Goal: Task Accomplishment & Management: Manage account settings

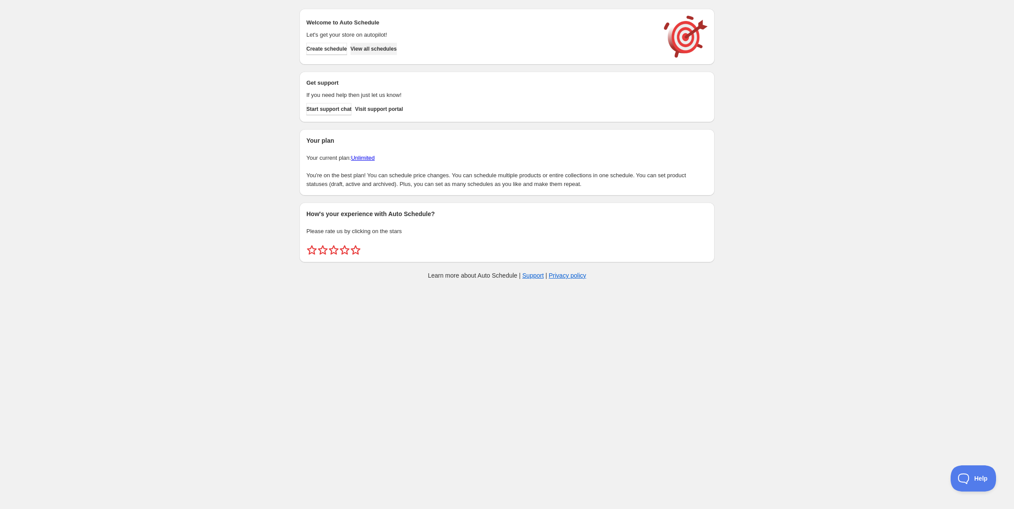
click at [397, 49] on button "View all schedules" at bounding box center [373, 49] width 46 height 12
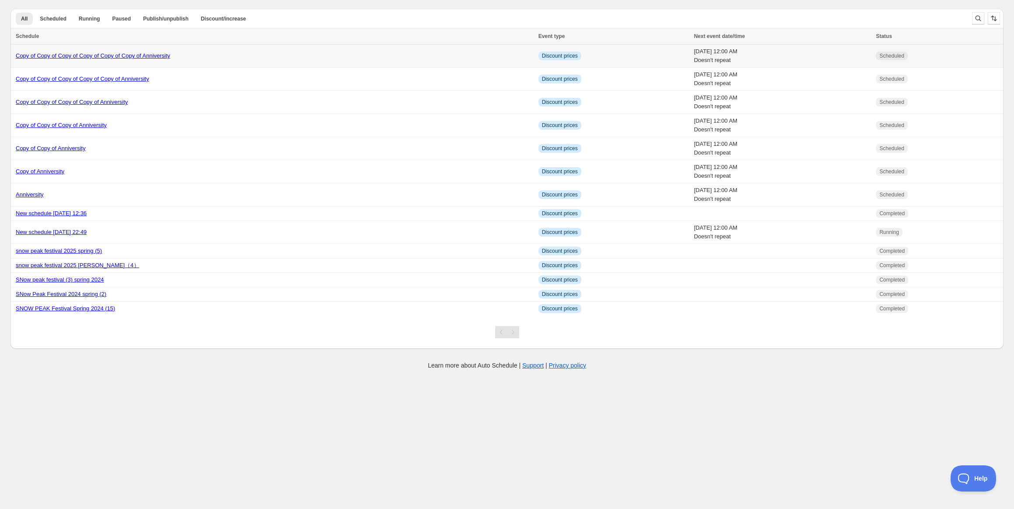
click at [97, 54] on link "Copy of Copy of Copy of Copy of Copy of Copy of Anniversity" at bounding box center [93, 55] width 154 height 7
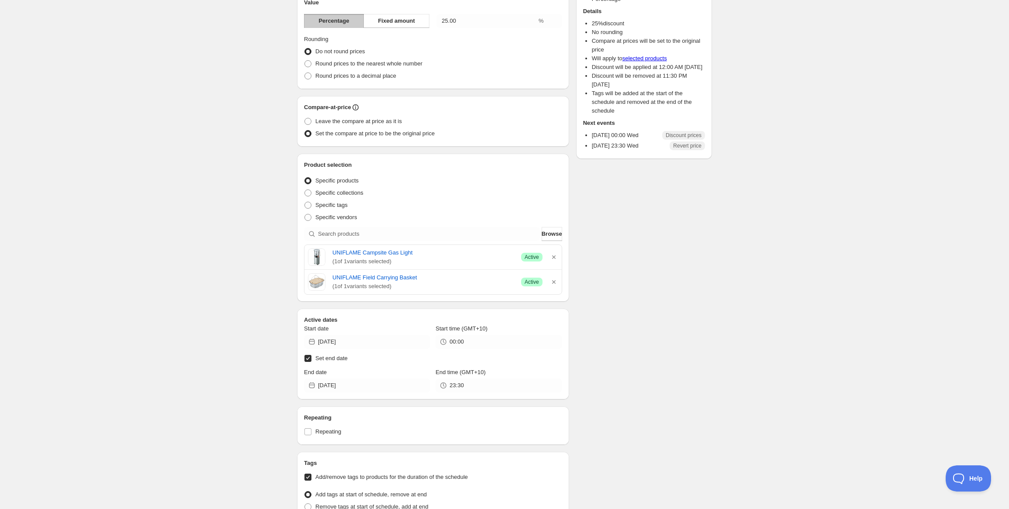
scroll to position [87, 0]
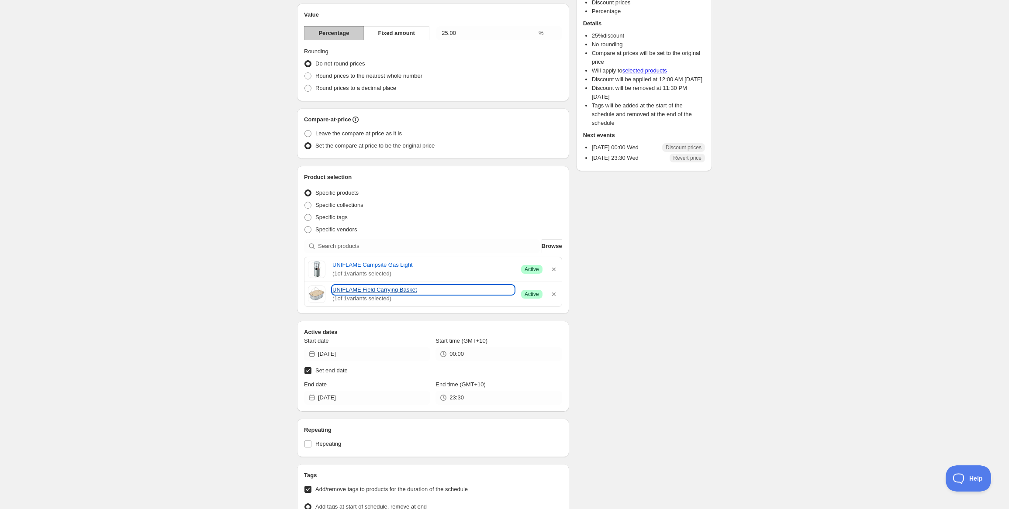
click at [377, 288] on link "UNIFLAME Field Carrying Basket" at bounding box center [424, 290] width 182 height 9
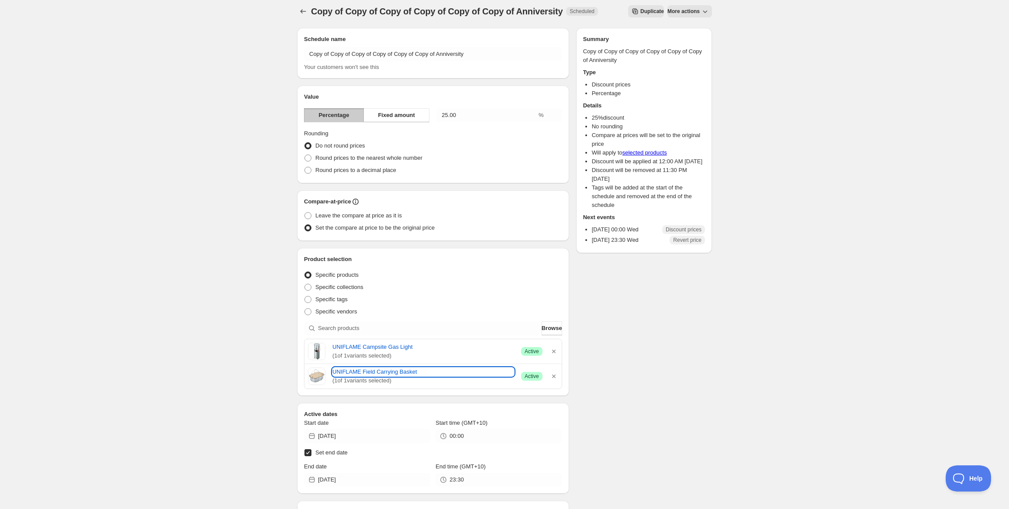
scroll to position [0, 0]
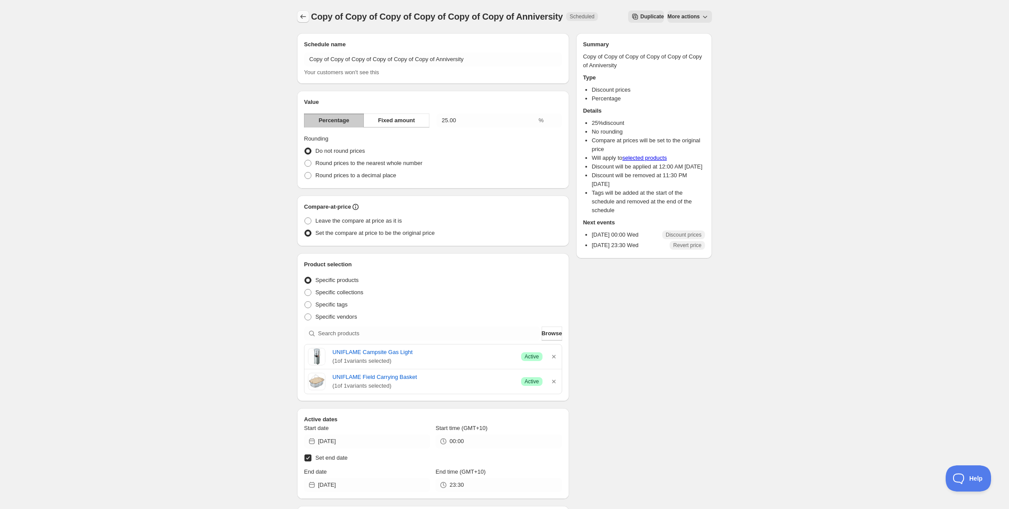
click at [305, 17] on icon "Schedules" at bounding box center [303, 16] width 9 height 9
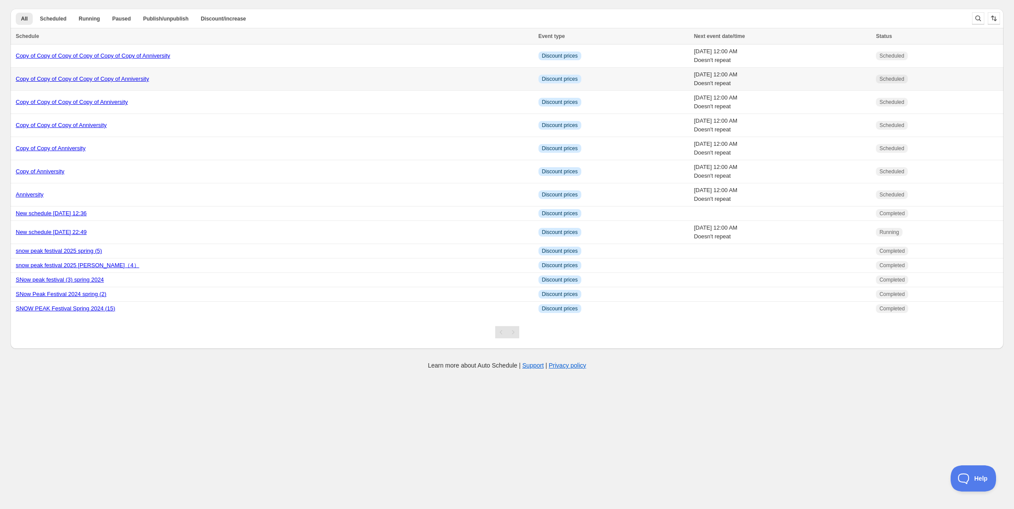
click at [66, 79] on link "Copy of Copy of Copy of Copy of Copy of Anniversity" at bounding box center [82, 79] width 133 height 7
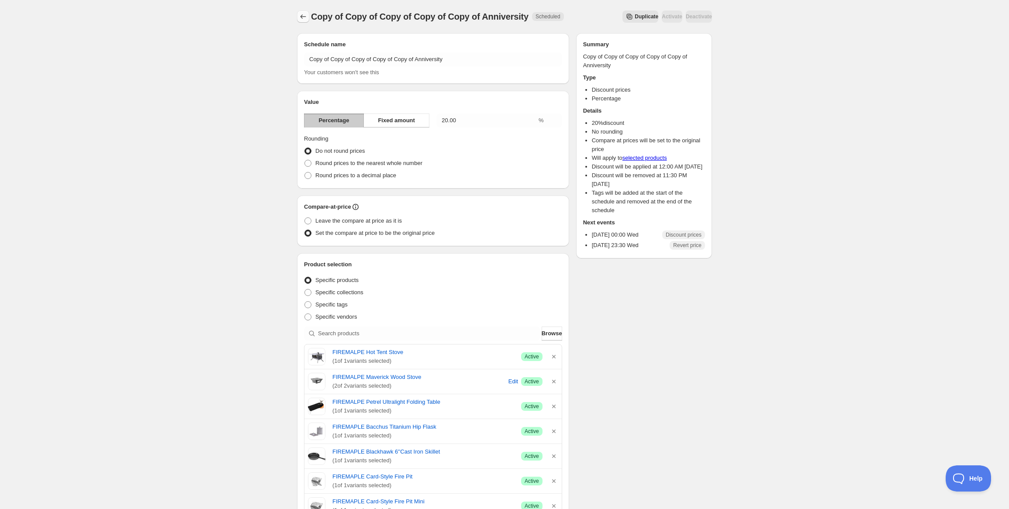
click at [308, 14] on button "Schedules" at bounding box center [303, 16] width 12 height 12
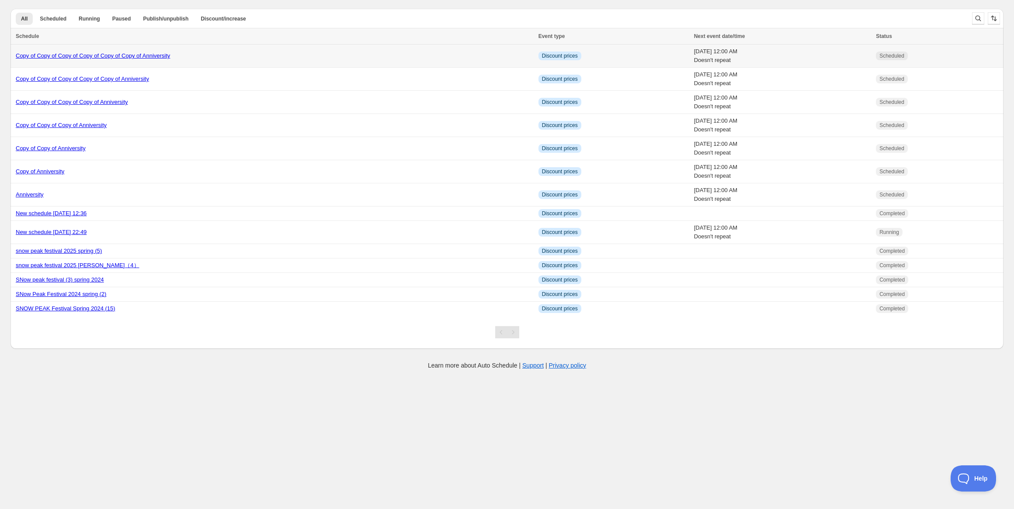
click at [84, 52] on link "Copy of Copy of Copy of Copy of Copy of Copy of Anniversity" at bounding box center [93, 55] width 154 height 7
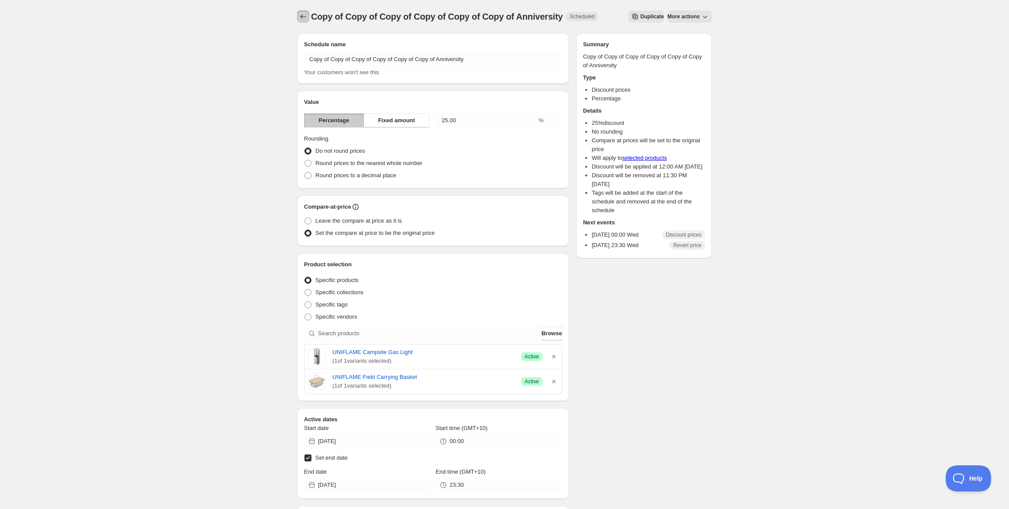
click at [302, 18] on icon "Schedules" at bounding box center [303, 16] width 9 height 9
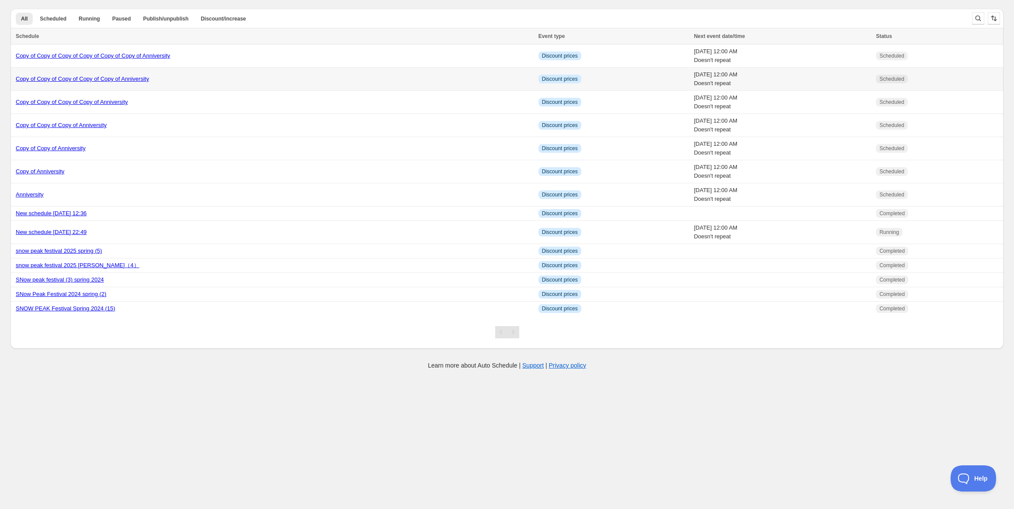
click at [79, 79] on link "Copy of Copy of Copy of Copy of Copy of Anniversity" at bounding box center [82, 79] width 133 height 7
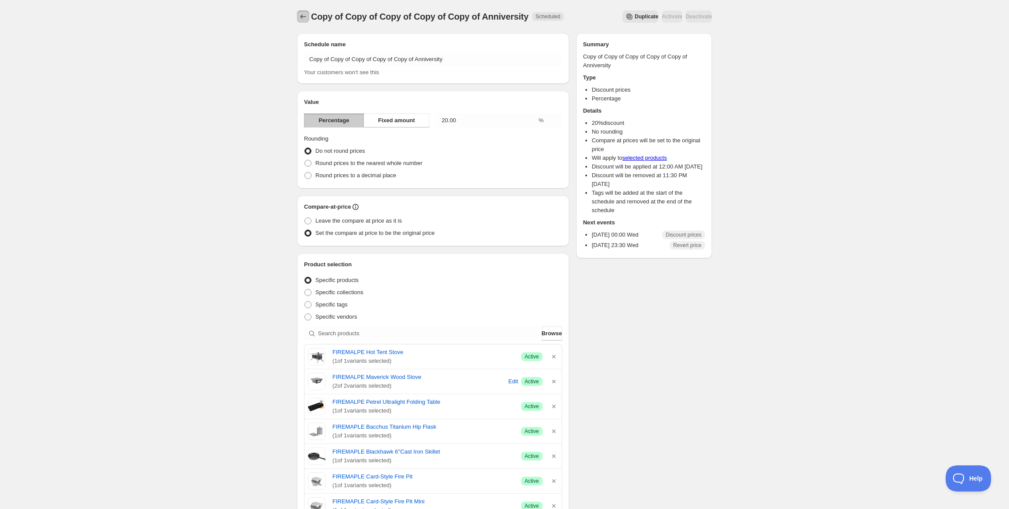
click at [303, 18] on icon "Schedules" at bounding box center [303, 16] width 9 height 9
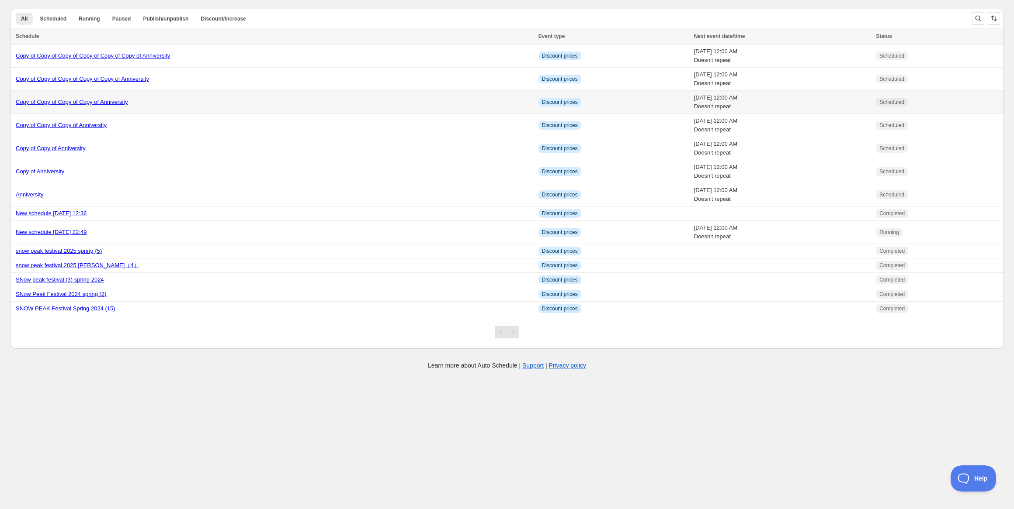
click at [105, 104] on link "Copy of Copy of Copy of Copy of Anniversity" at bounding box center [72, 102] width 112 height 7
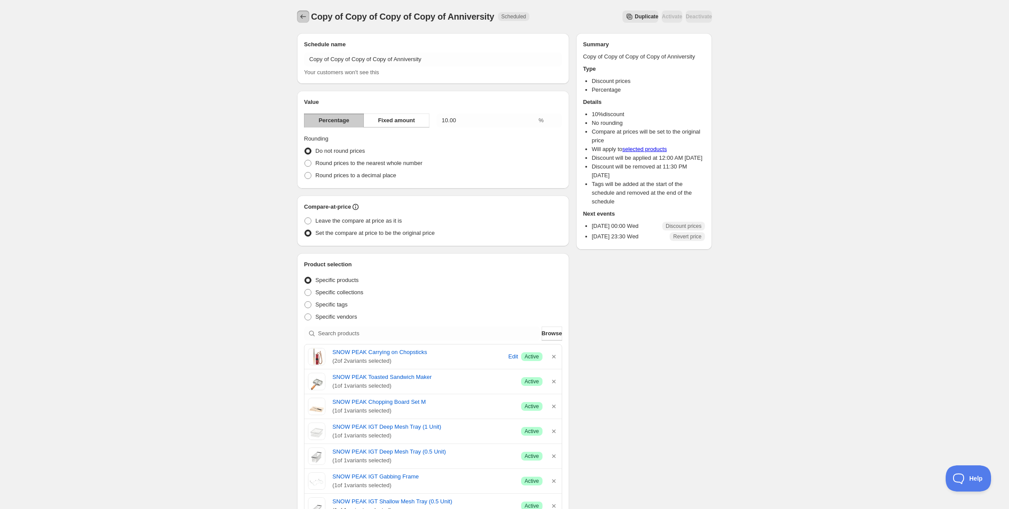
click at [299, 21] on button "Schedules" at bounding box center [303, 16] width 12 height 12
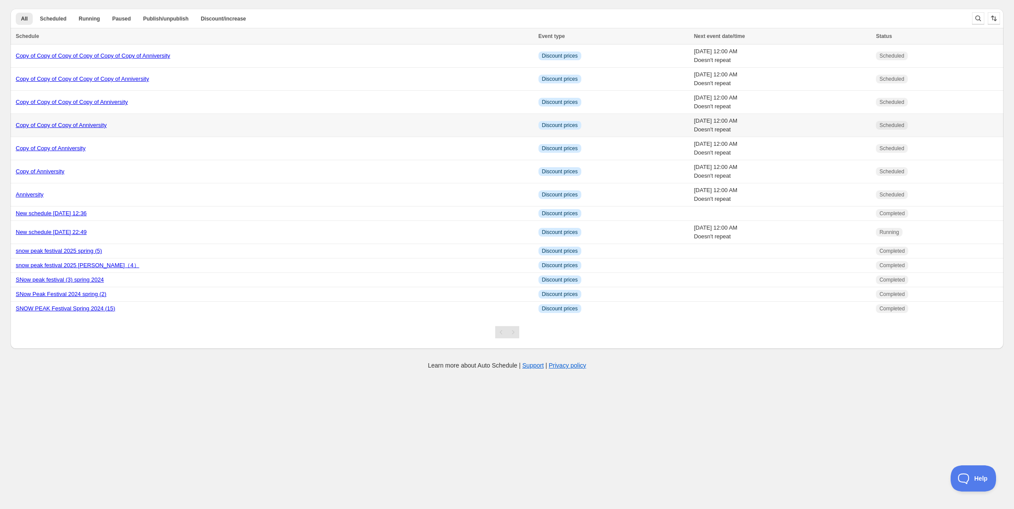
click at [80, 125] on link "Copy of Copy of Copy of Anniversity" at bounding box center [61, 125] width 91 height 7
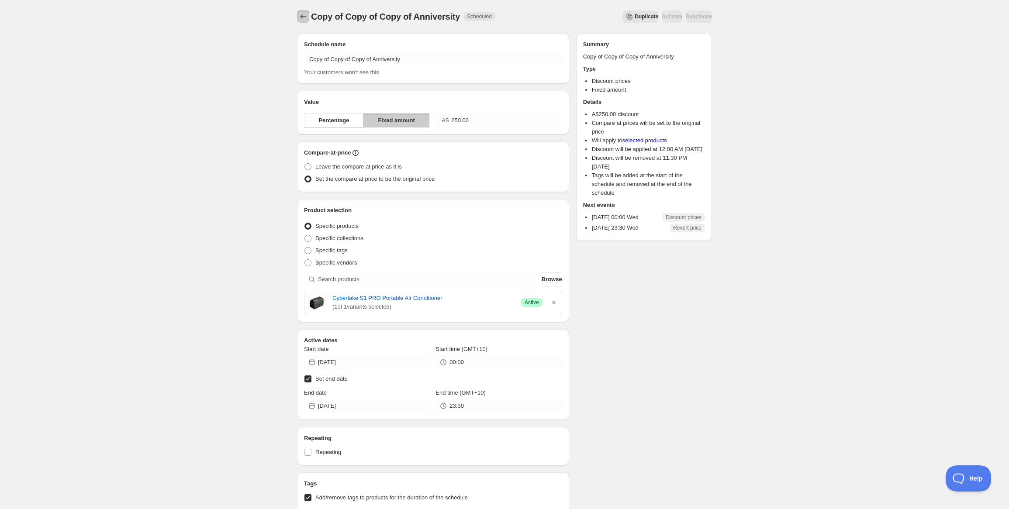
click at [297, 18] on button "Schedules" at bounding box center [303, 16] width 12 height 12
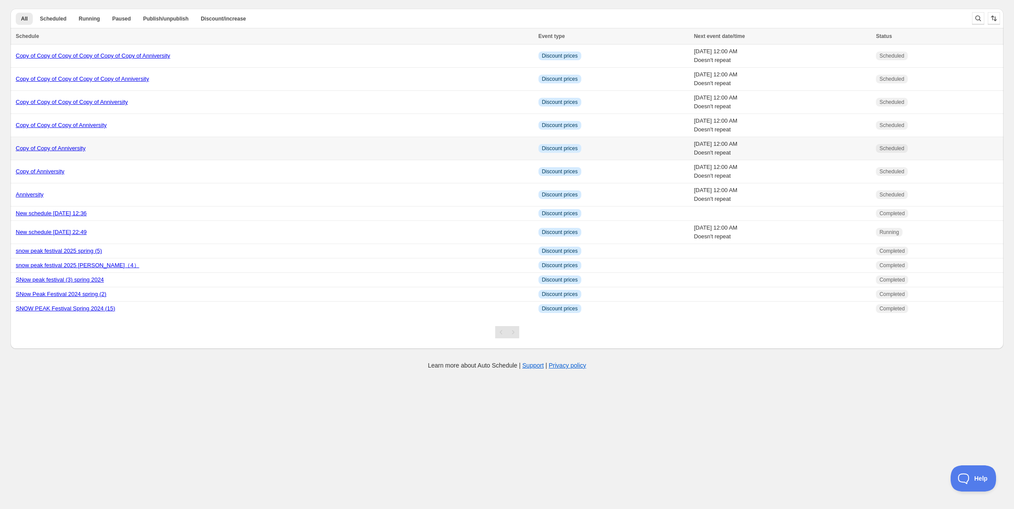
click at [71, 149] on link "Copy of Copy of Anniversity" at bounding box center [51, 148] width 70 height 7
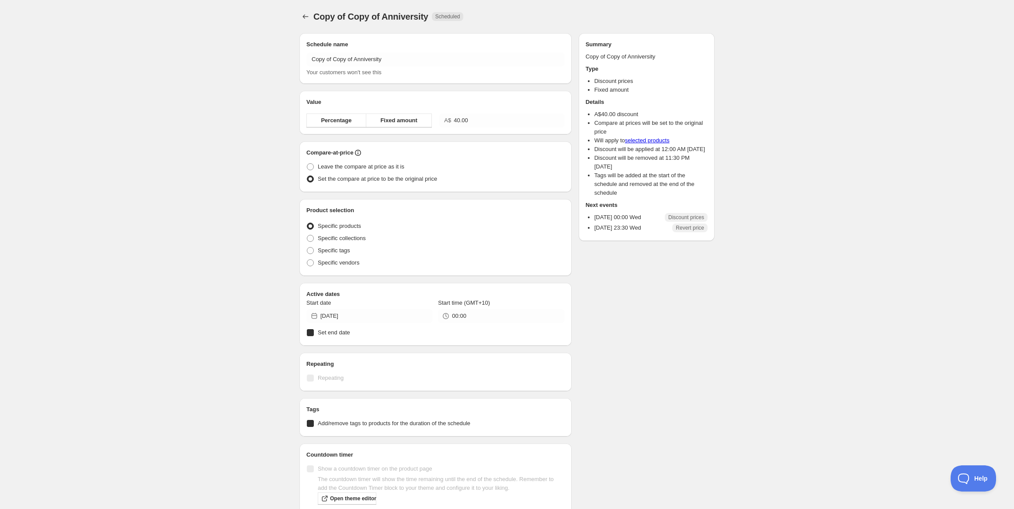
radio input "true"
checkbox input "true"
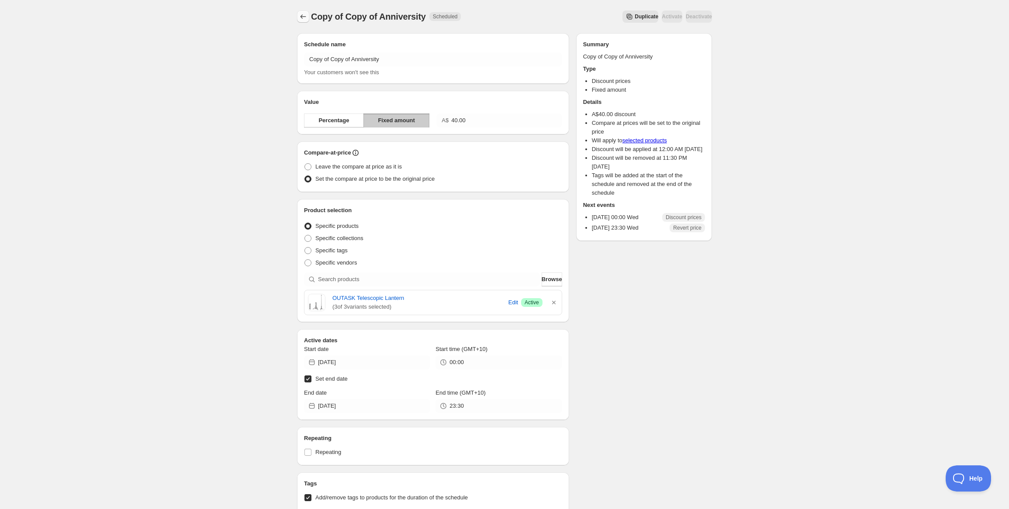
click at [304, 15] on icon "Schedules" at bounding box center [303, 16] width 9 height 9
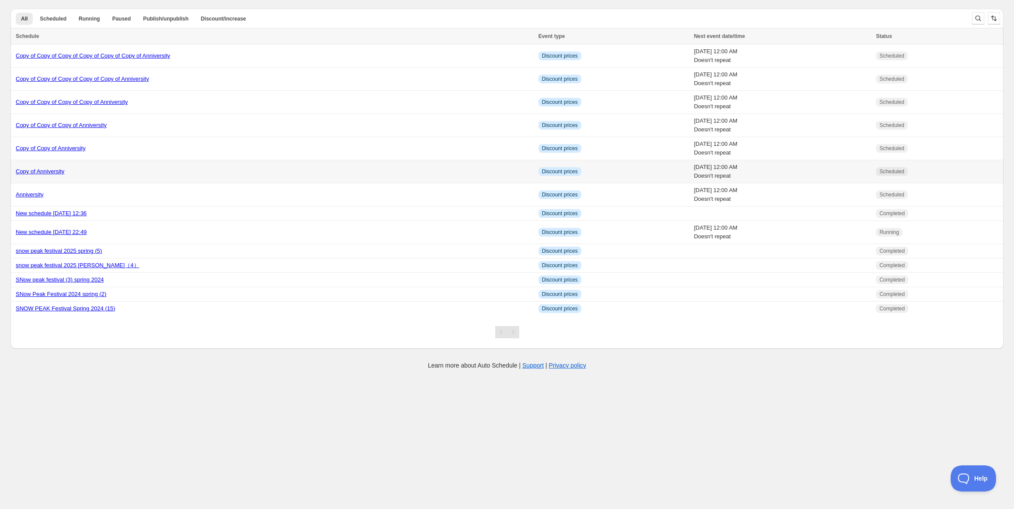
click at [50, 170] on link "Copy of Anniversity" at bounding box center [40, 171] width 49 height 7
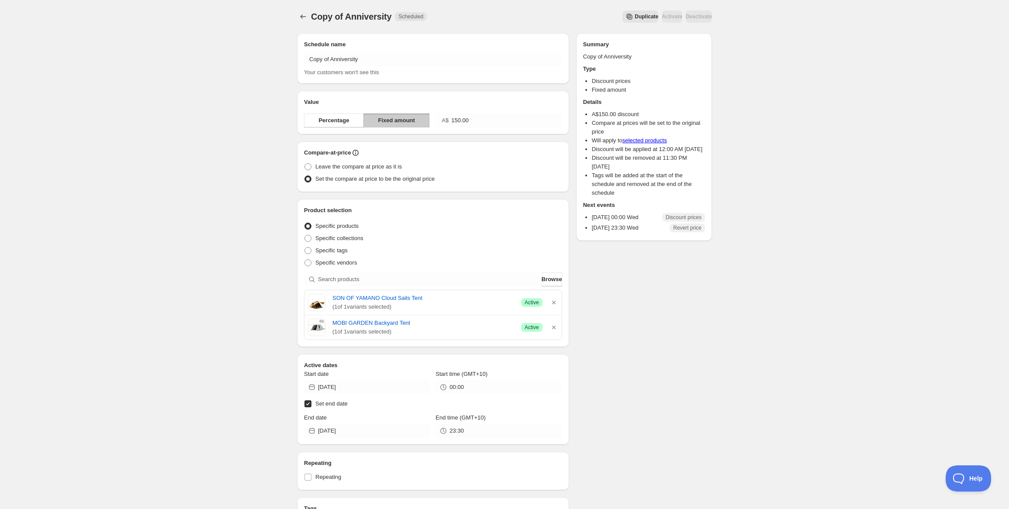
click at [304, 24] on div "Copy of Anniversity. This page is ready Copy of Anniversity Scheduled Duplicate…" at bounding box center [504, 16] width 415 height 33
click at [302, 19] on icon "Schedules" at bounding box center [303, 16] width 9 height 9
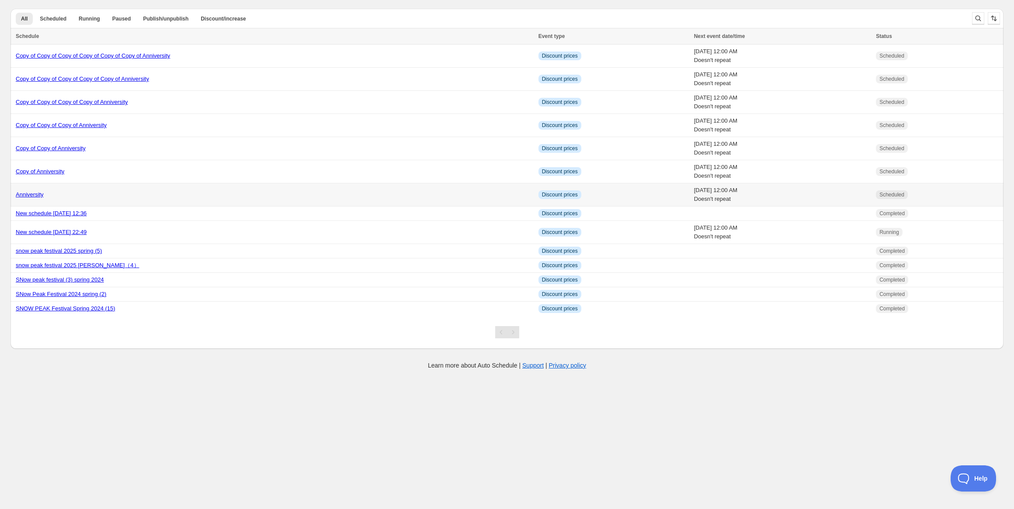
click at [28, 192] on link "Anniversity" at bounding box center [30, 194] width 28 height 7
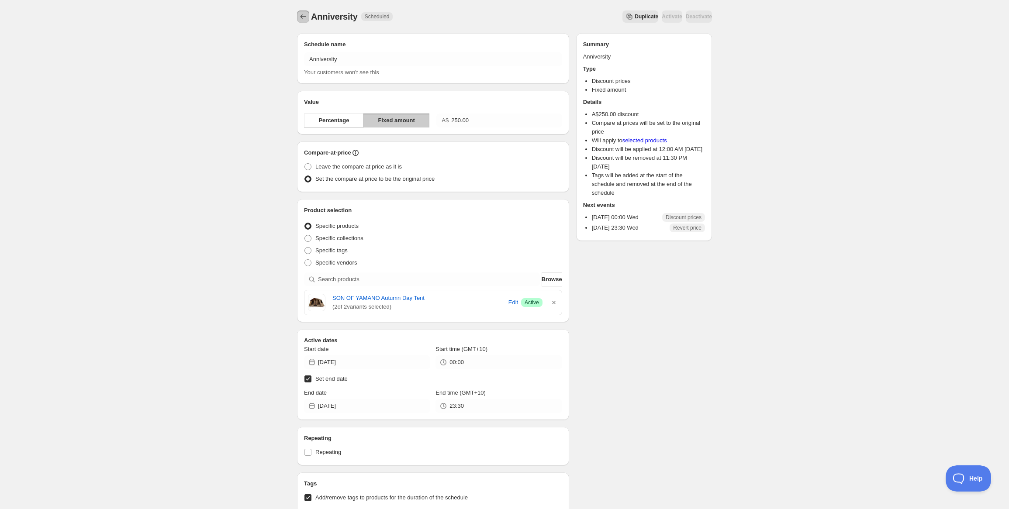
click at [302, 19] on icon "Schedules" at bounding box center [303, 16] width 9 height 9
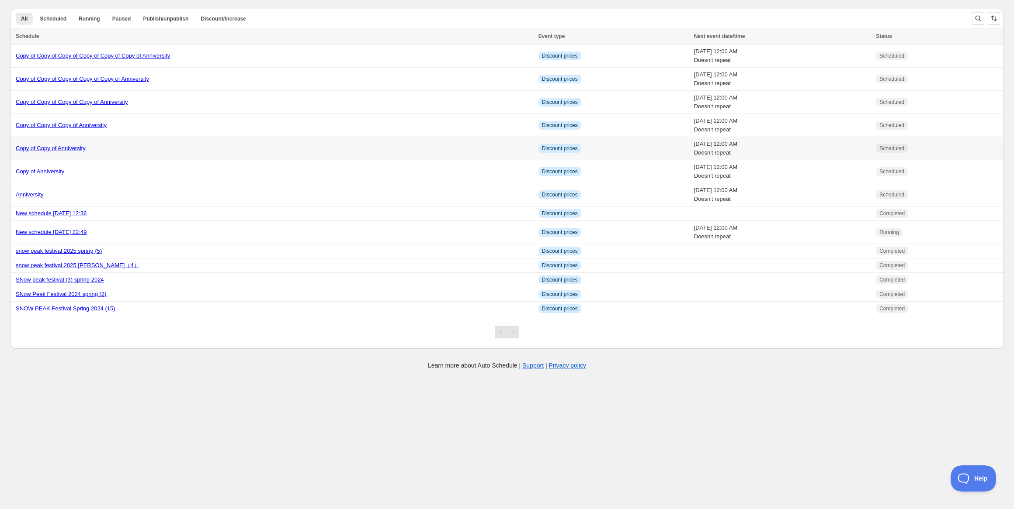
click at [43, 152] on link "Copy of Copy of Anniversity" at bounding box center [51, 148] width 70 height 7
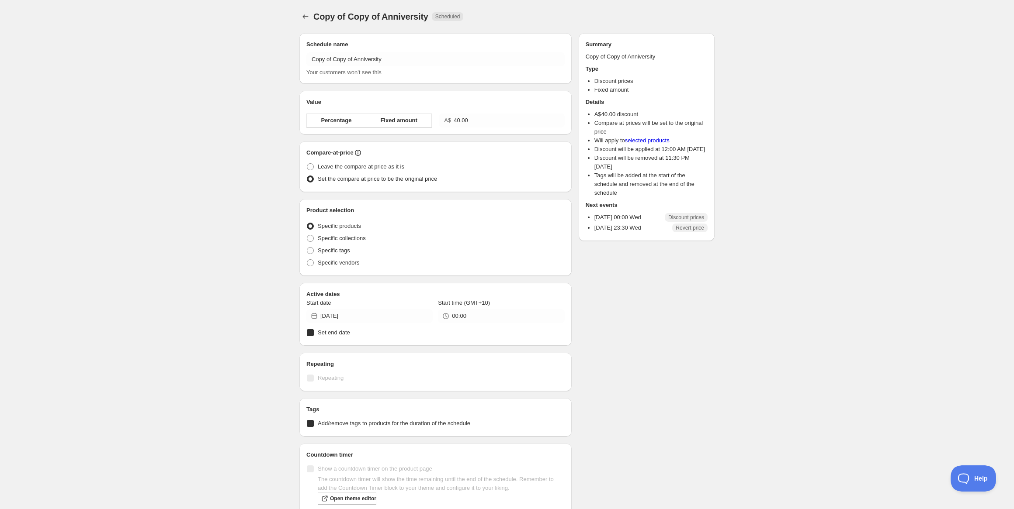
radio input "true"
checkbox input "true"
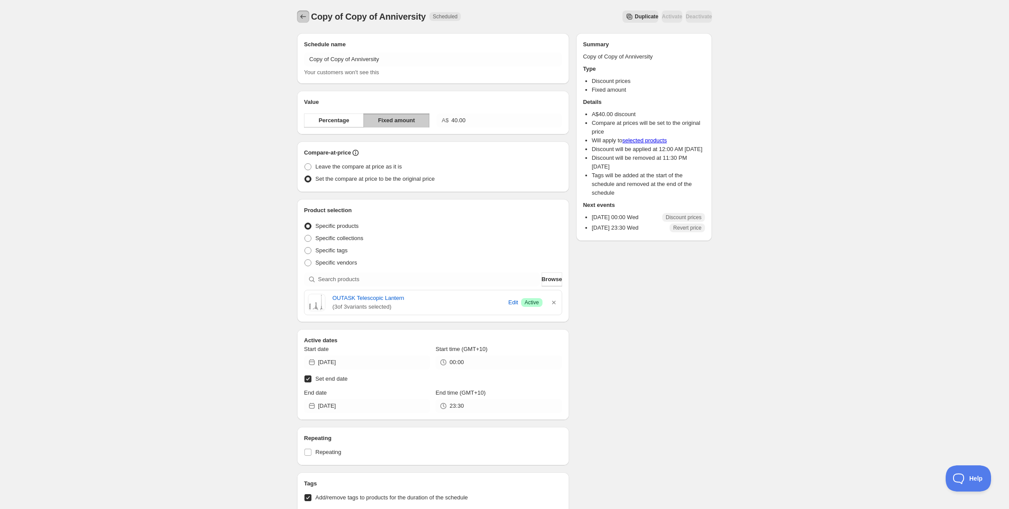
click at [302, 16] on icon "Schedules" at bounding box center [303, 16] width 9 height 9
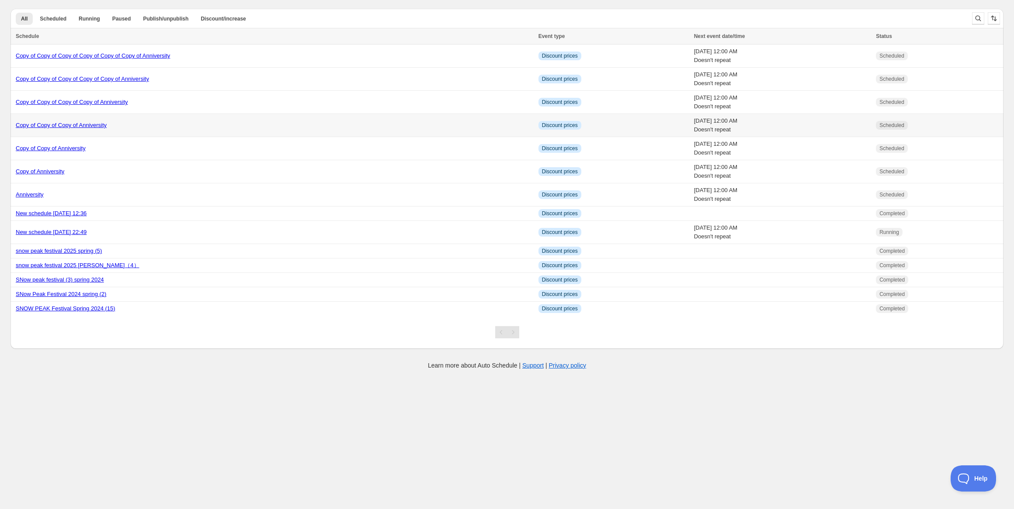
click at [62, 125] on link "Copy of Copy of Copy of Anniversity" at bounding box center [61, 125] width 91 height 7
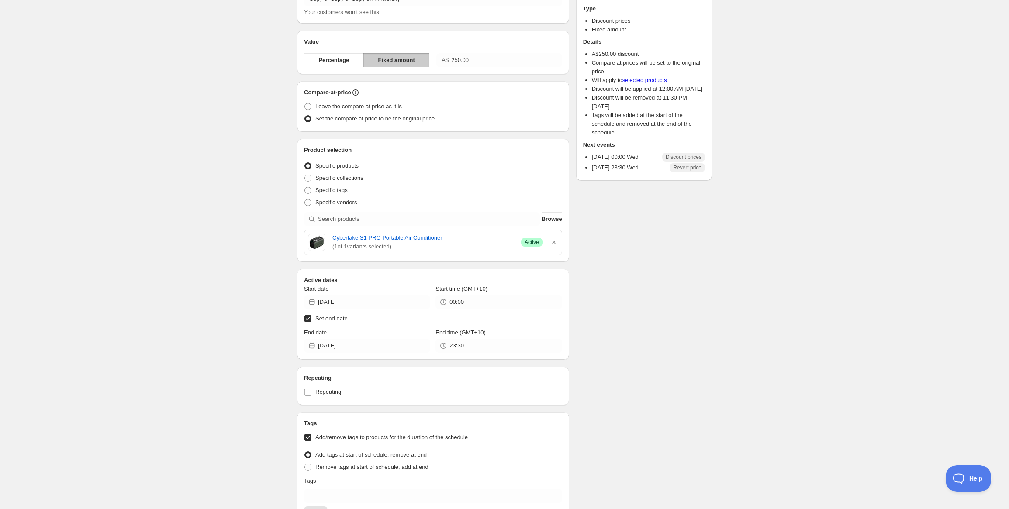
scroll to position [28, 0]
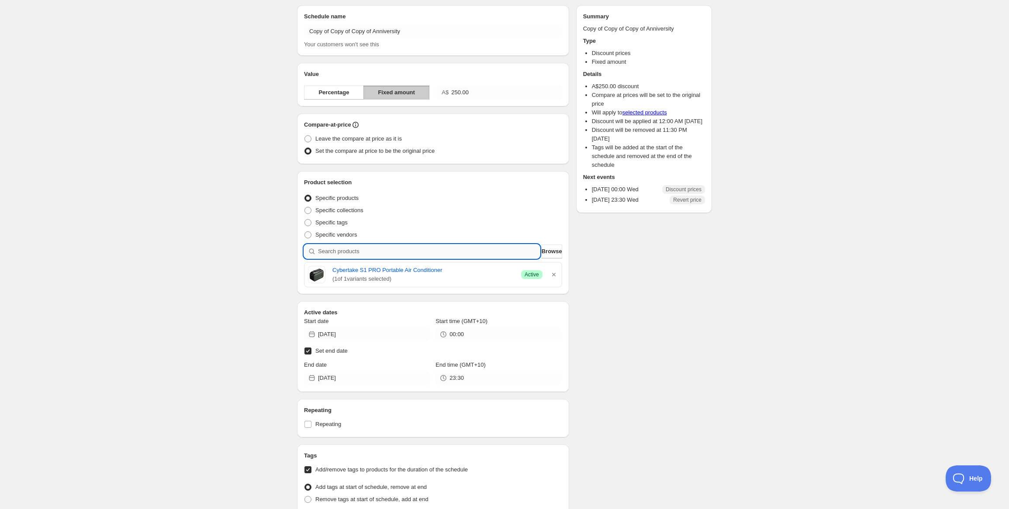
click at [493, 250] on input "search" at bounding box center [429, 252] width 222 height 14
type input "c"
